Goal: Task Accomplishment & Management: Manage account settings

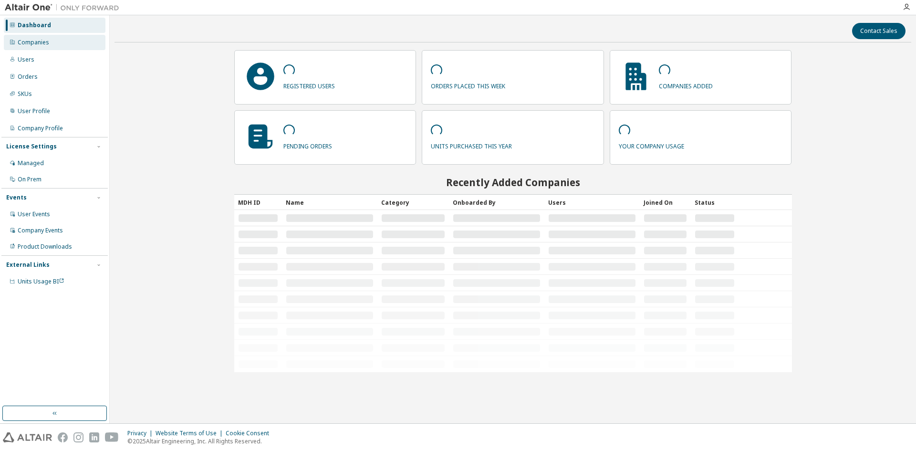
click at [27, 40] on div "Companies" at bounding box center [33, 43] width 31 height 8
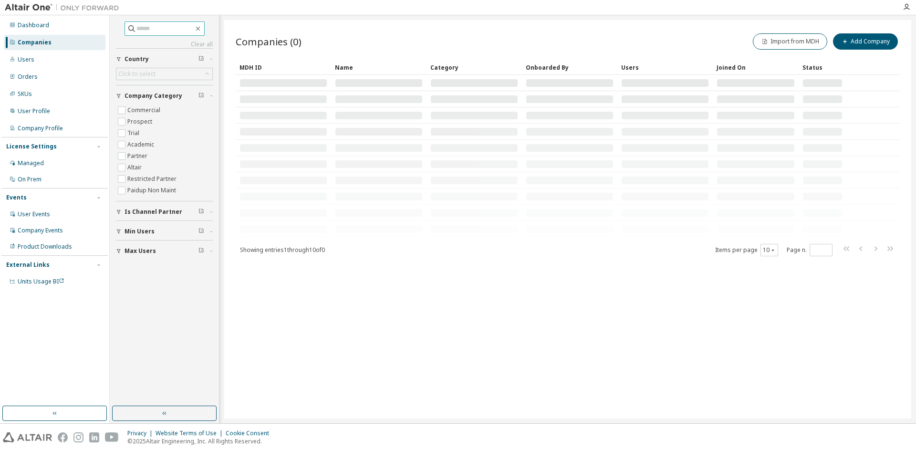
click at [141, 30] on input "text" at bounding box center [164, 29] width 57 height 10
type input "******"
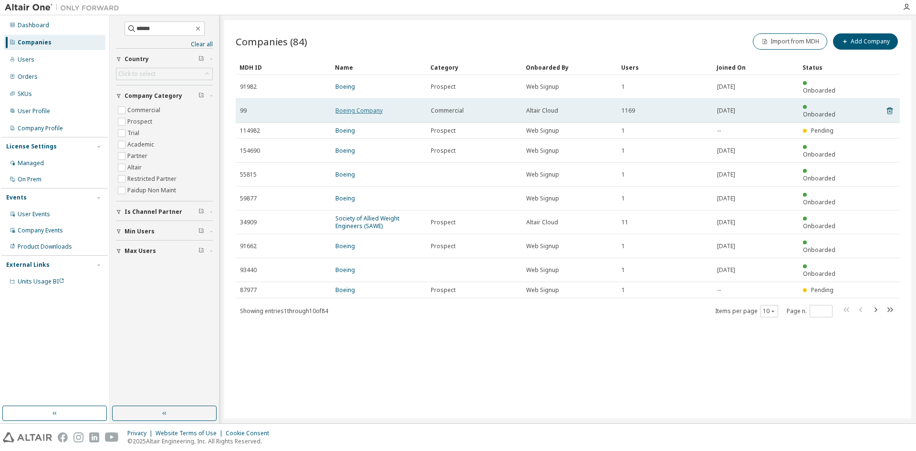
click at [348, 106] on link "Boeing Company" at bounding box center [358, 110] width 47 height 8
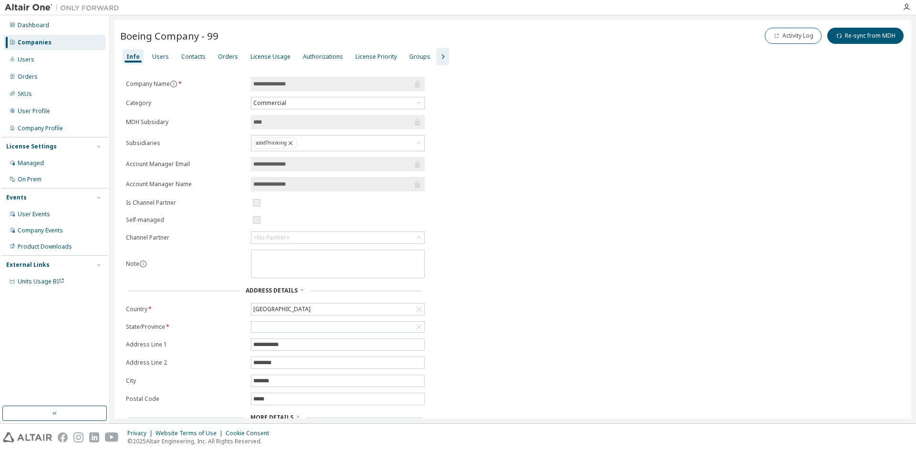
click at [437, 55] on icon "button" at bounding box center [442, 56] width 11 height 11
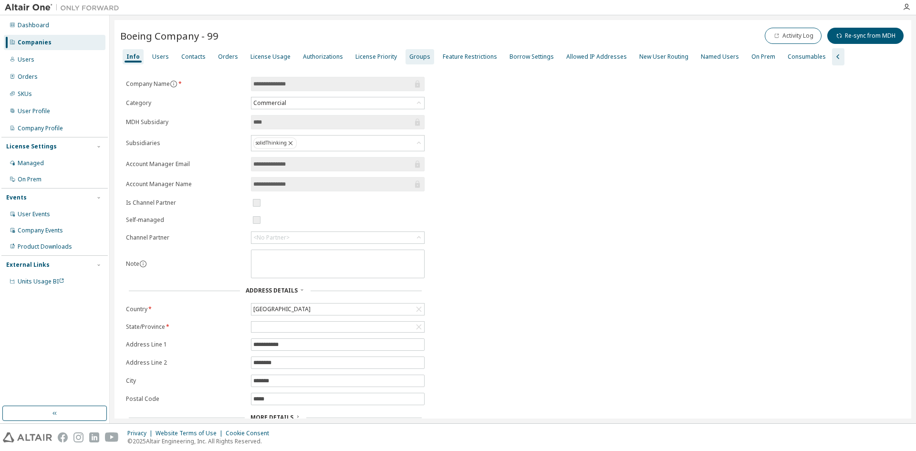
click at [413, 57] on div "Groups" at bounding box center [419, 57] width 21 height 8
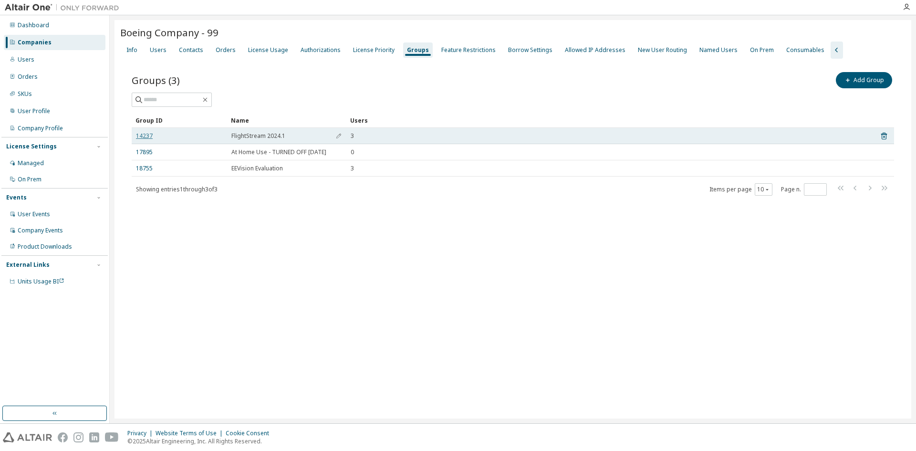
click at [142, 134] on link "14237" at bounding box center [144, 136] width 17 height 8
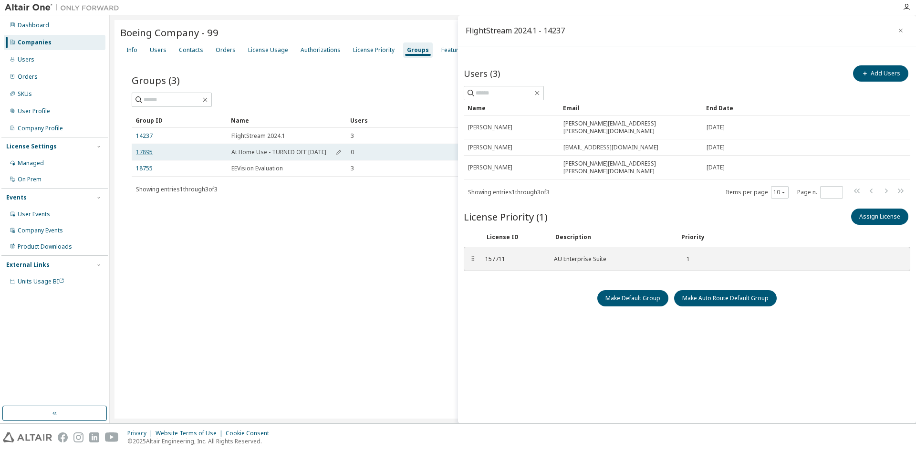
click at [142, 153] on link "17895" at bounding box center [144, 152] width 17 height 8
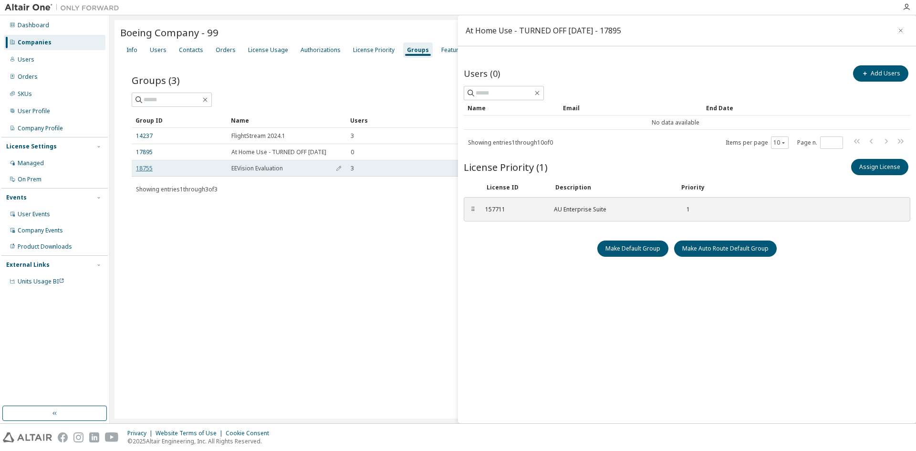
click at [145, 169] on link "18755" at bounding box center [144, 169] width 17 height 8
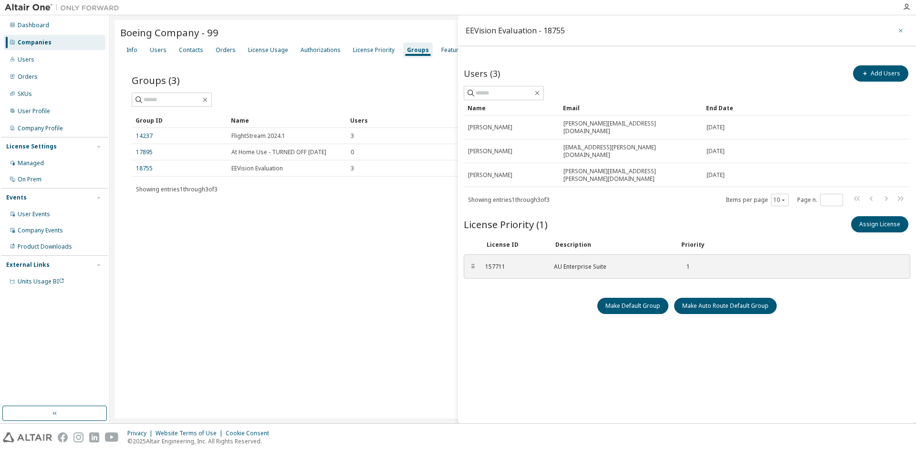
click at [901, 29] on icon "button" at bounding box center [900, 31] width 7 height 8
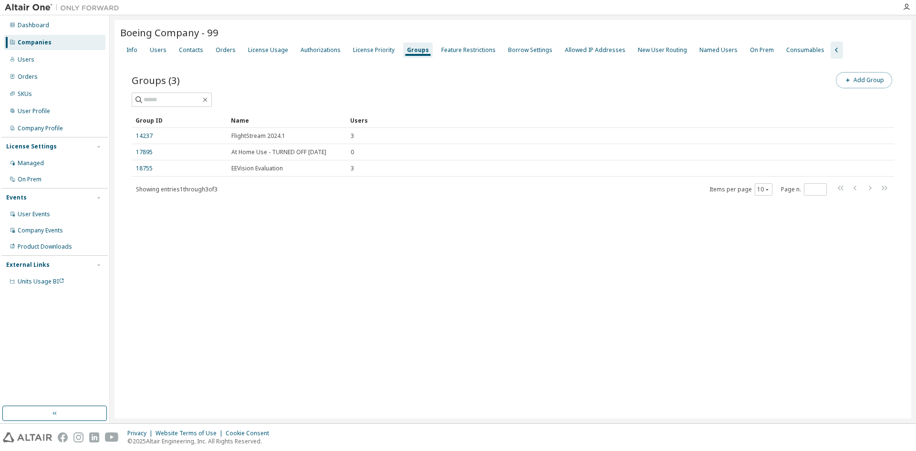
click at [875, 82] on button "Add Group" at bounding box center [864, 80] width 56 height 16
click at [727, 72] on input "text" at bounding box center [801, 73] width 213 height 8
type input "********"
click at [878, 94] on button "Add" at bounding box center [887, 92] width 46 height 16
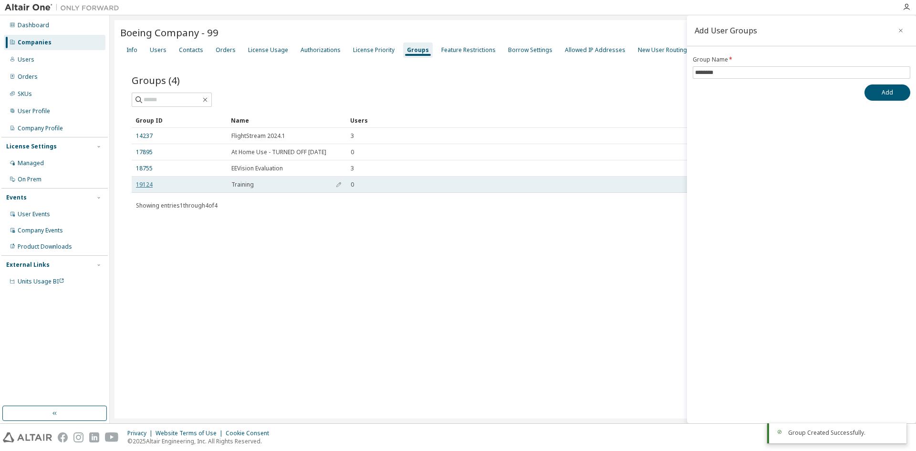
click at [144, 183] on link "19124" at bounding box center [144, 185] width 17 height 8
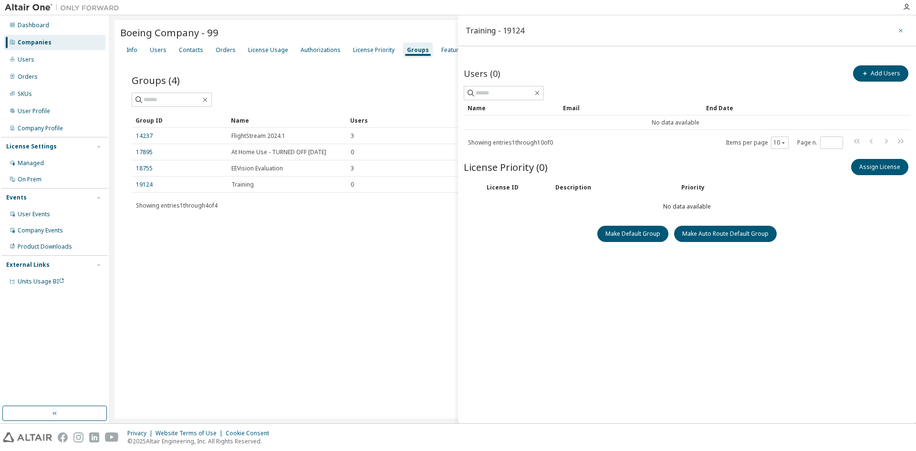
click at [903, 29] on icon "button" at bounding box center [900, 31] width 7 height 8
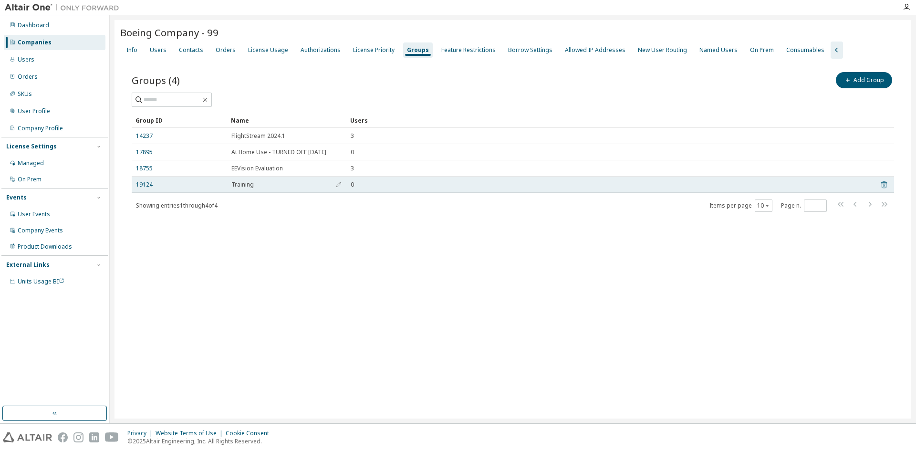
click at [881, 184] on icon at bounding box center [884, 184] width 6 height 7
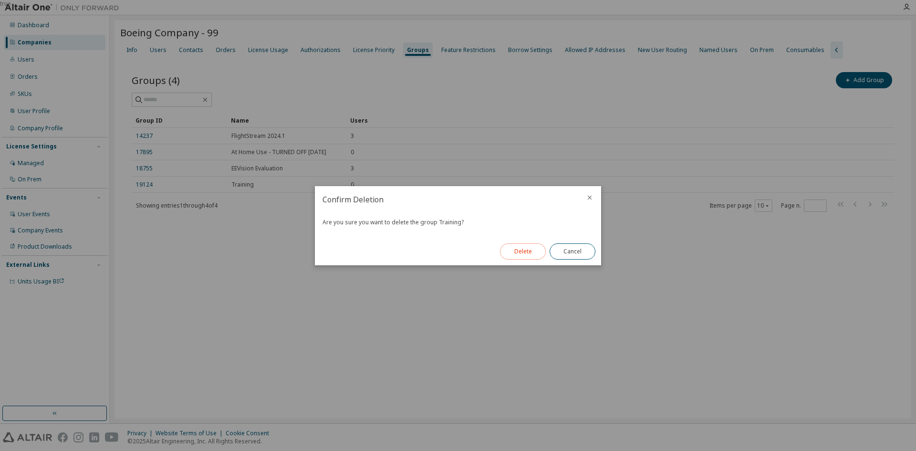
click at [522, 255] on button "Delete" at bounding box center [523, 251] width 46 height 16
click at [587, 254] on button "Close" at bounding box center [572, 251] width 46 height 16
